Goal: Transaction & Acquisition: Purchase product/service

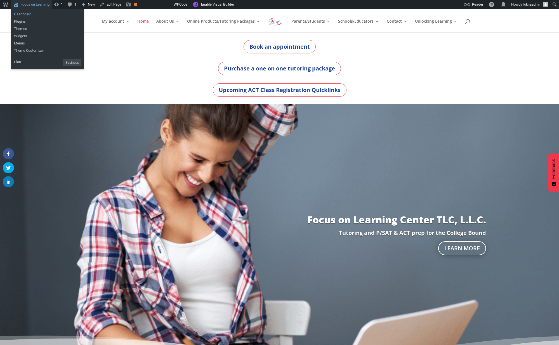
click at [27, 15] on link "Dashboard" at bounding box center [47, 14] width 73 height 7
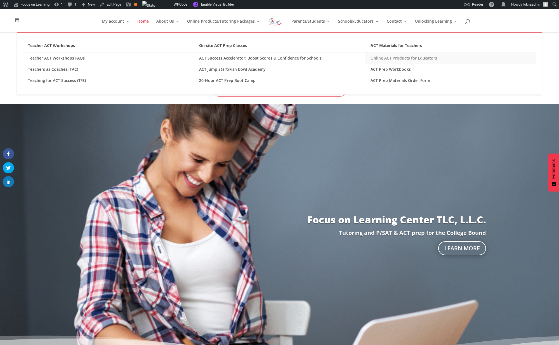
click at [408, 59] on link "Online ACT Products for Educators" at bounding box center [450, 58] width 171 height 11
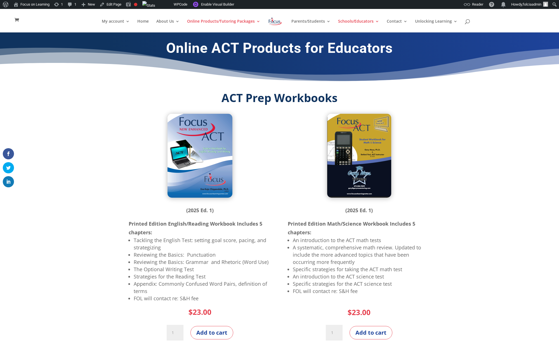
drag, startPoint x: 159, startPoint y: 67, endPoint x: 161, endPoint y: 54, distance: 13.6
click at [159, 67] on div "Online ACT Products for Educators" at bounding box center [279, 62] width 559 height 60
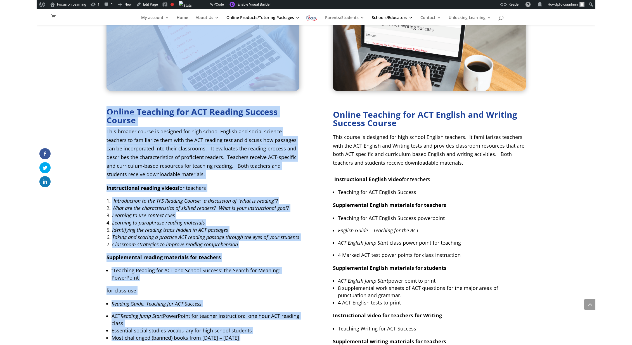
scroll to position [1965, 0]
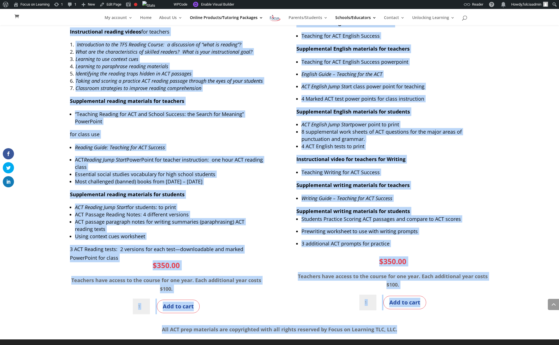
drag, startPoint x: 161, startPoint y: 49, endPoint x: 265, endPoint y: 361, distance: 329.3
copy body "Online ACT Products for Educators ACT Prep Workbooks (2025 Ed. 1) Printed Editi…"
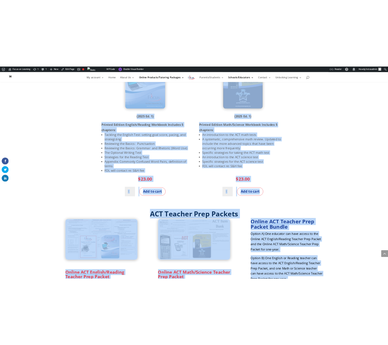
scroll to position [0, 0]
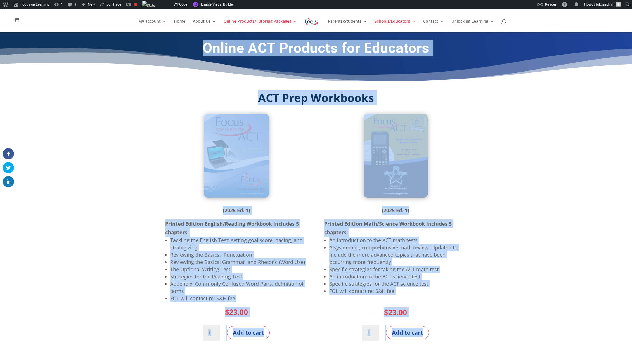
click at [406, 99] on h2 "ACT Prep Workbooks" at bounding box center [316, 99] width 302 height 14
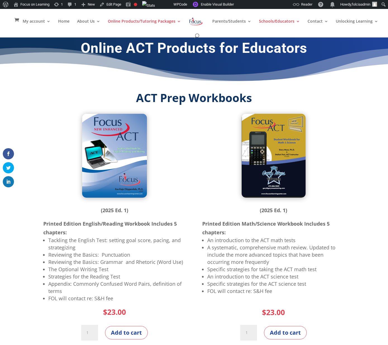
click at [51, 96] on h2 "ACT Prep Workbooks" at bounding box center [194, 99] width 302 height 14
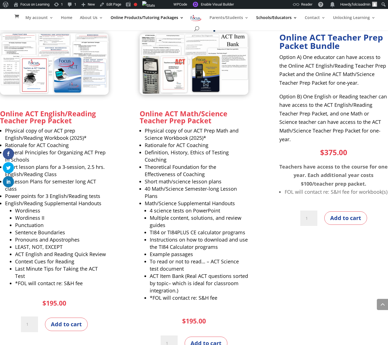
scroll to position [335, 0]
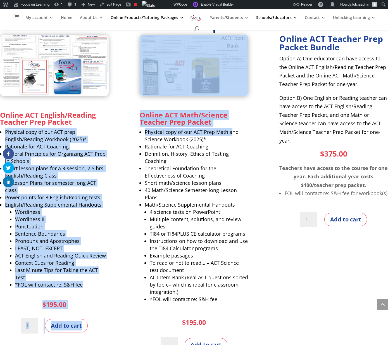
drag, startPoint x: 4, startPoint y: 129, endPoint x: 232, endPoint y: 130, distance: 228.8
click at [232, 130] on div "Online ACT English/Reading Teacher Prep Packet Physical copy of our ACT prep En…" at bounding box center [194, 195] width 388 height 320
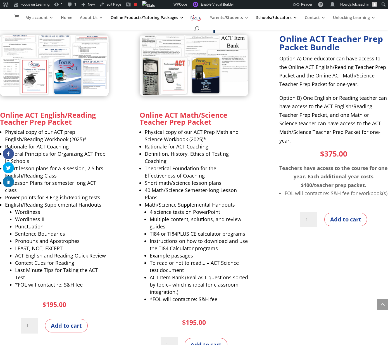
click at [235, 130] on li "Physical copy of our ACT Prep Math and Science Workbook (2025)*" at bounding box center [197, 135] width 104 height 15
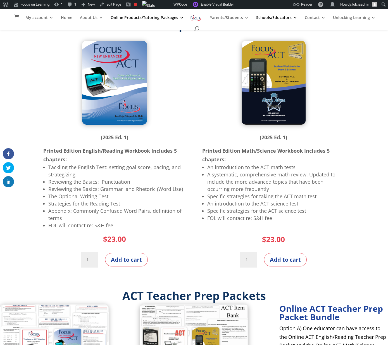
scroll to position [67, 0]
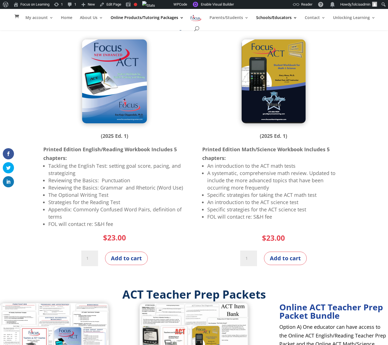
click at [130, 161] on p "Printed Edition English/Reading Workbook Includes 5 chapters:" at bounding box center [114, 153] width 142 height 17
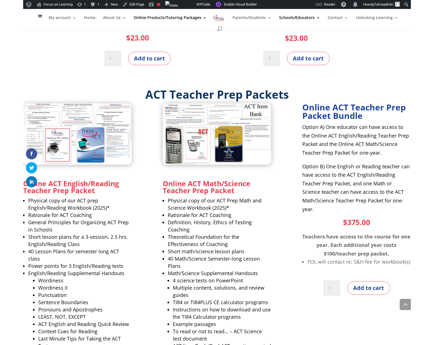
scroll to position [268, 0]
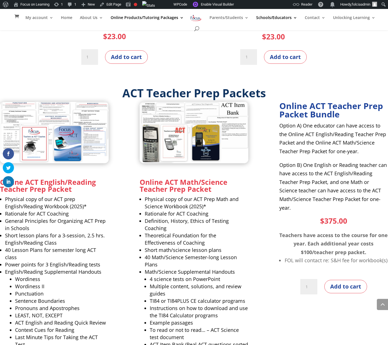
click at [113, 169] on div "Online ACT English/Reading Teacher Prep Packet Physical copy of our ACT prep En…" at bounding box center [194, 262] width 388 height 320
click at [72, 167] on div "Online ACT English/Reading Teacher Prep Packet Physical copy of our ACT prep En…" at bounding box center [54, 261] width 109 height 318
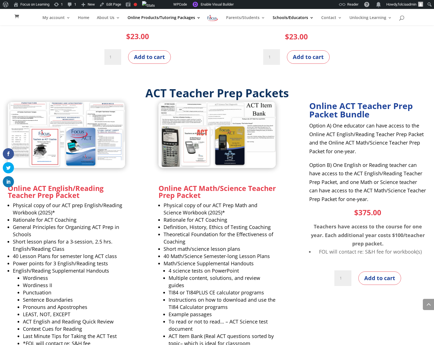
click at [141, 202] on div "Online ACT English/Reading Teacher Prep Packet Physical copy of our ACT prep En…" at bounding box center [217, 258] width 419 height 312
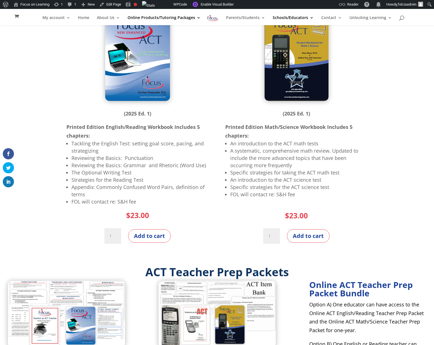
scroll to position [0, 0]
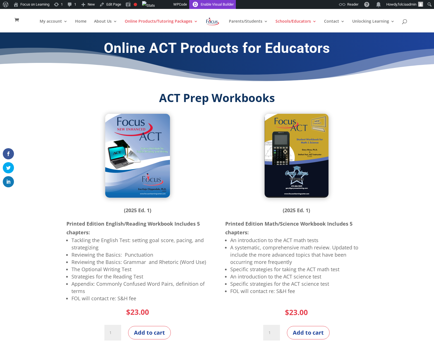
click at [222, 6] on link "Enable Visual Builder" at bounding box center [212, 4] width 47 height 9
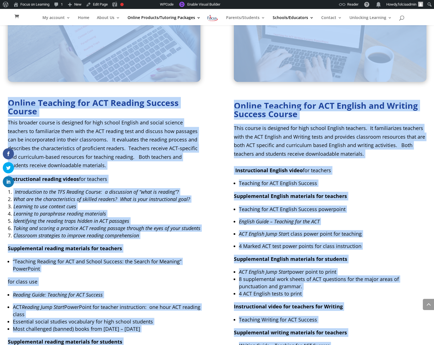
scroll to position [2079, 0]
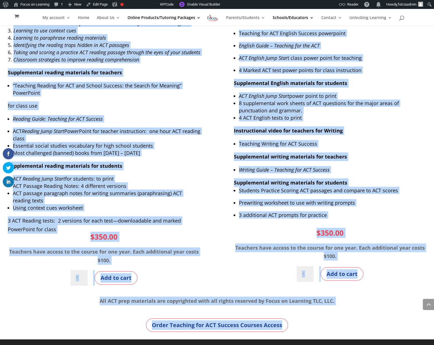
drag, startPoint x: 105, startPoint y: 35, endPoint x: 288, endPoint y: 266, distance: 294.7
copy body "Loremi DOL Sitametc adi Elitseddo EIU Temp Incididun (1617 Ut. 8) Laboree Dolor…"
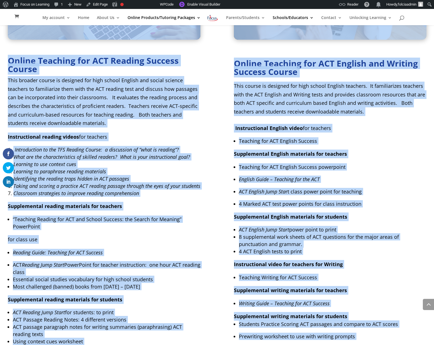
scroll to position [1945, 0]
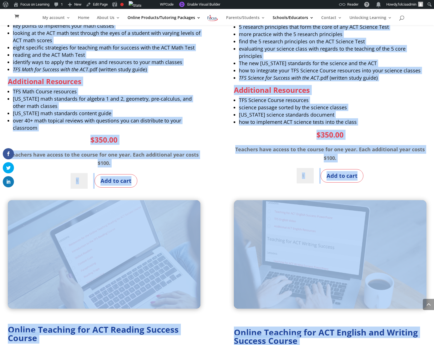
click at [194, 173] on form "Online Teaching Math for Success with the ACT Course quantity 1 Add to cart" at bounding box center [104, 181] width 193 height 16
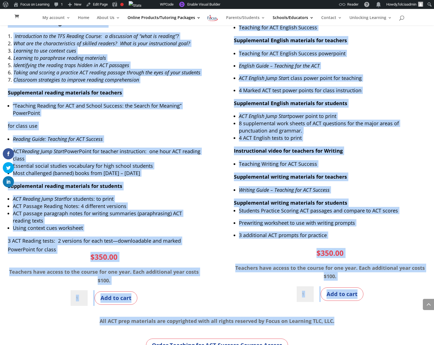
scroll to position [2079, 0]
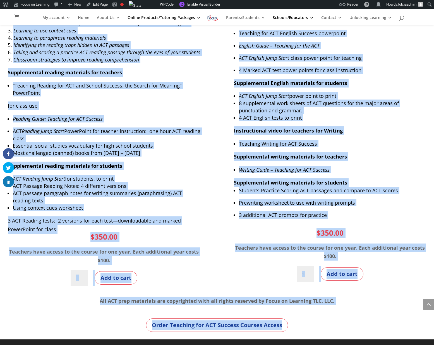
drag, startPoint x: 83, startPoint y: 34, endPoint x: 274, endPoint y: 361, distance: 378.9
copy body "Loremi DOL Sitametc adi Elitseddo EIU Temp Incididun (2275 Ut. 5) Laboree Dolor…"
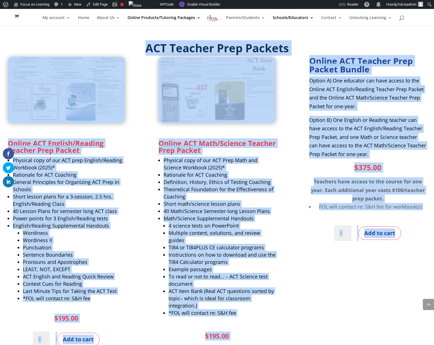
scroll to position [336, 0]
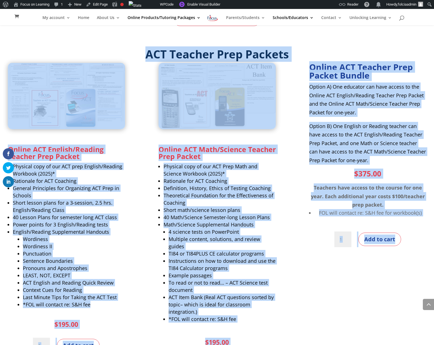
click at [146, 160] on div "Online ACT English/Reading Teacher Prep Packet Physical copy of our ACT prep En…" at bounding box center [217, 219] width 419 height 312
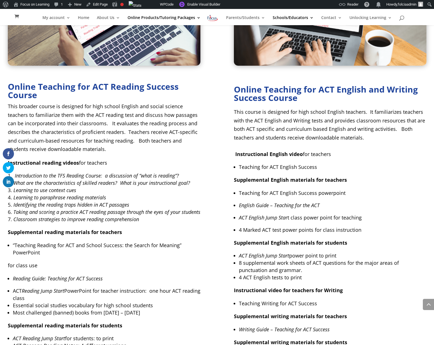
scroll to position [1922, 0]
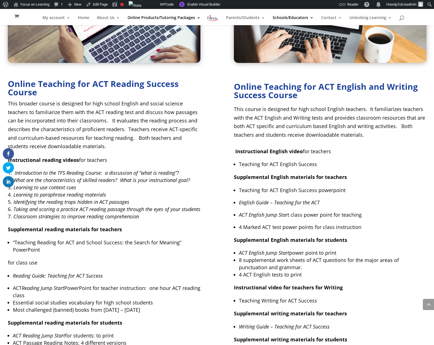
click at [154, 191] on li "Learning to paraphrase reading materials" at bounding box center [104, 194] width 193 height 7
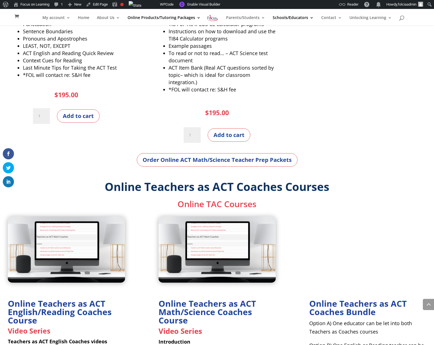
scroll to position [0, 0]
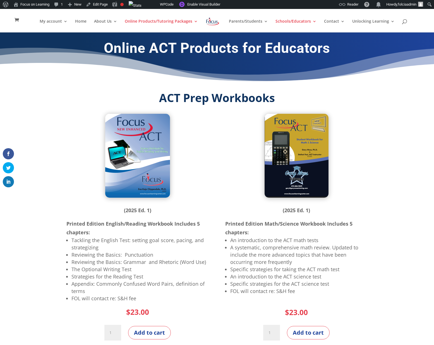
click at [92, 218] on p "(2025 Ed. 1)" at bounding box center [137, 213] width 142 height 14
drag, startPoint x: 66, startPoint y: 225, endPoint x: 140, endPoint y: 234, distance: 74.3
click at [140, 234] on p "Printed Edition English/Reading Workbook Includes 5 chapters:" at bounding box center [137, 227] width 142 height 17
click at [144, 199] on div "(2025 Ed. 1) Printed Edition English/Reading Workbook Includes 5 chapters: Tack…" at bounding box center [137, 227] width 142 height 227
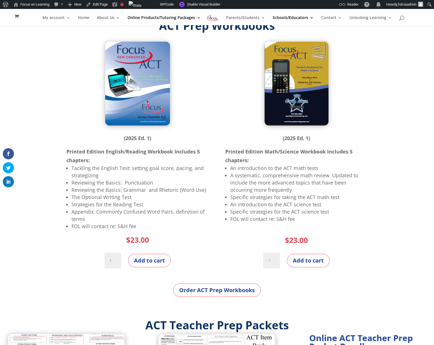
scroll to position [67, 0]
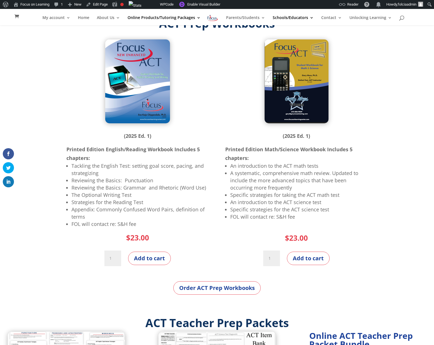
click at [77, 228] on ul "Tackling the English Test: setting goal score, pacing, and strategizing Reviewi…" at bounding box center [137, 197] width 142 height 70
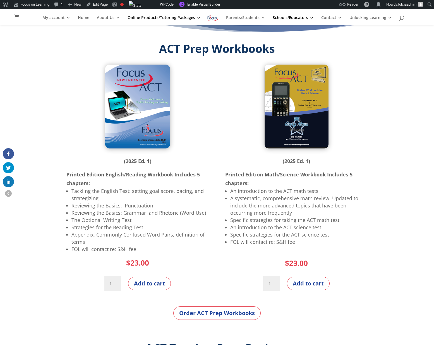
scroll to position [45, 0]
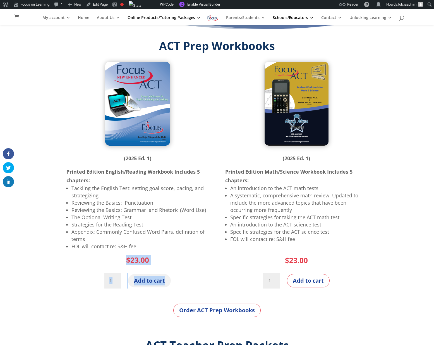
drag, startPoint x: 115, startPoint y: 256, endPoint x: 167, endPoint y: 283, distance: 58.5
click at [167, 283] on div "(2025 Ed. 1) Printed Edition English/Reading Workbook Includes 5 chapters: Tack…" at bounding box center [137, 175] width 142 height 227
click at [152, 251] on ul "Tackling the English Test: setting goal score, pacing, and strategizing Reviewi…" at bounding box center [137, 219] width 142 height 70
click at [149, 250] on li "FOL will contact re: S&H fee" at bounding box center [140, 246] width 137 height 7
click at [123, 243] on li "FOL will contact re: S&H fee" at bounding box center [140, 246] width 137 height 7
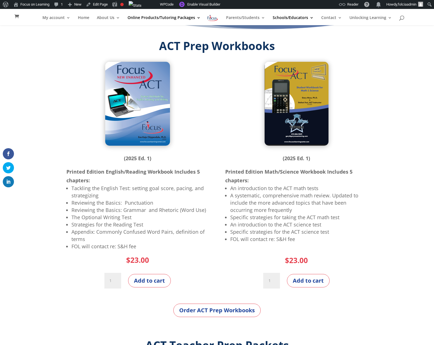
click at [229, 241] on ul "An introduction to the ACT math tests A systematic, comprehensive math review. …" at bounding box center [296, 215] width 142 height 63
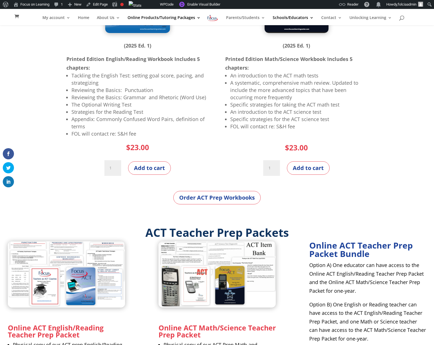
scroll to position [156, 0]
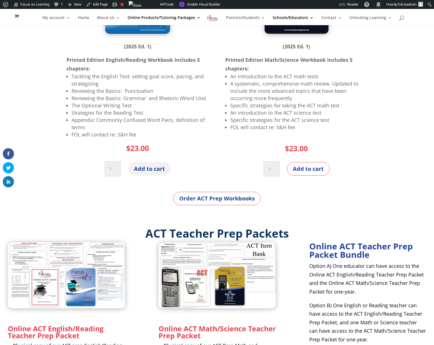
click at [148, 172] on button "Add to cart" at bounding box center [149, 168] width 43 height 13
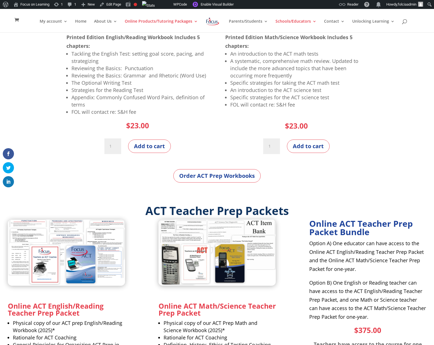
scroll to position [156, 0]
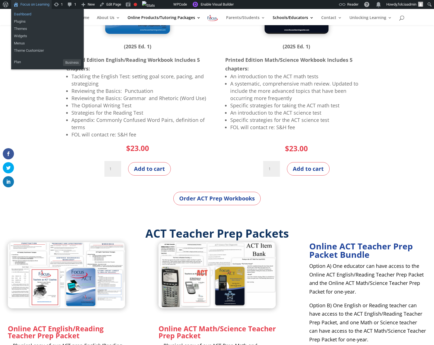
click at [25, 14] on link "Dashboard" at bounding box center [47, 14] width 73 height 7
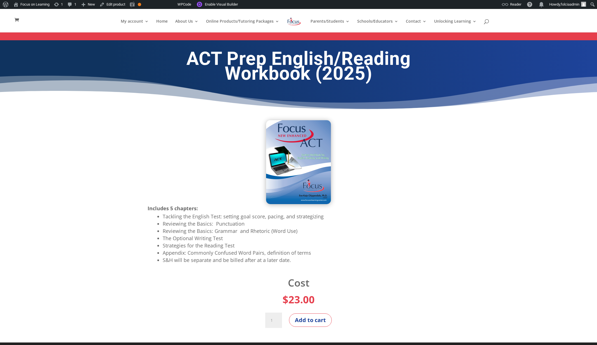
scroll to position [3, 0]
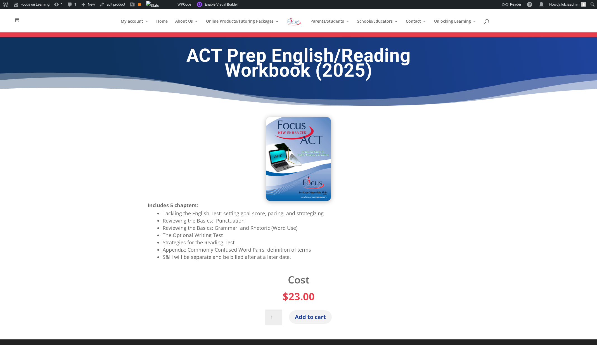
click at [298, 316] on button "Add to cart" at bounding box center [310, 316] width 43 height 13
